Goal: Task Accomplishment & Management: Complete application form

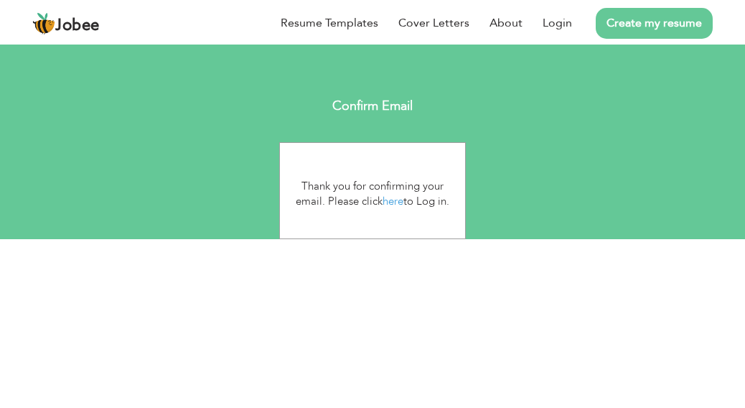
click at [442, 217] on div "Thank you for confirming your email. Please click here to Log in. Thank you for…" at bounding box center [372, 190] width 187 height 97
drag, startPoint x: 471, startPoint y: 162, endPoint x: 403, endPoint y: 167, distance: 67.6
click at [403, 167] on div "Thank you for confirming your email. Please click here to Log in. Thank you for…" at bounding box center [372, 190] width 745 height 97
click at [498, 92] on div "Confirm Email" at bounding box center [372, 106] width 745 height 29
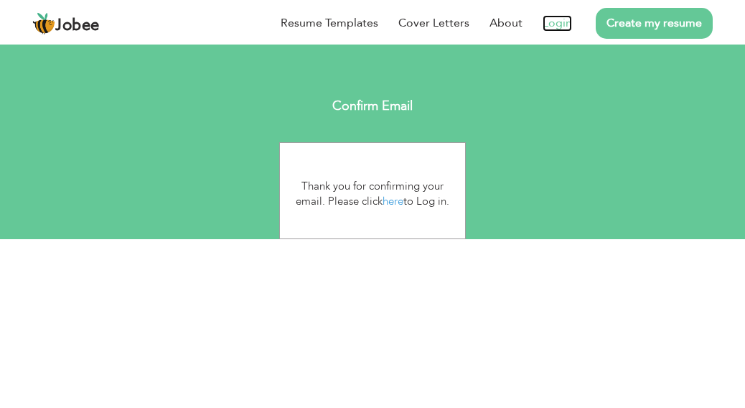
click at [548, 22] on link "Login" at bounding box center [557, 23] width 29 height 17
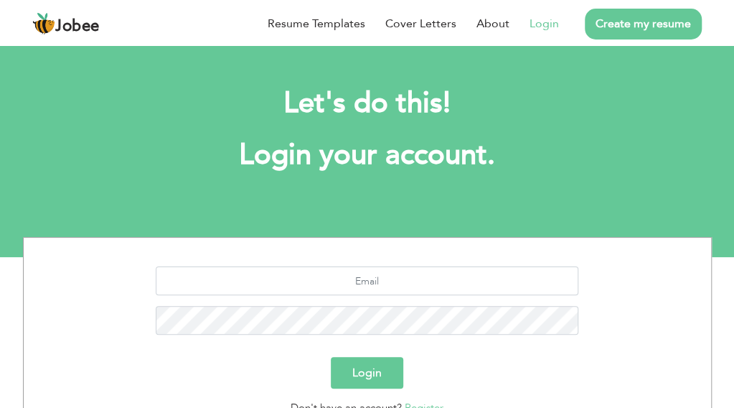
click at [645, 19] on link "Create my resume" at bounding box center [643, 24] width 117 height 31
